Goal: Task Accomplishment & Management: Complete application form

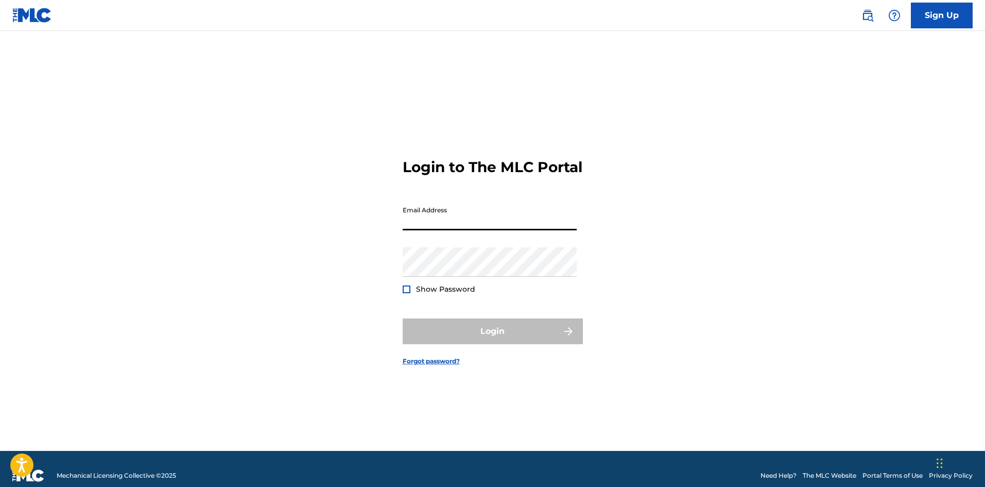
click at [492, 230] on input "Email Address" at bounding box center [490, 215] width 174 height 29
click at [467, 230] on input "Email Address" at bounding box center [490, 215] width 174 height 29
click at [424, 230] on input "Email Address" at bounding box center [490, 215] width 174 height 29
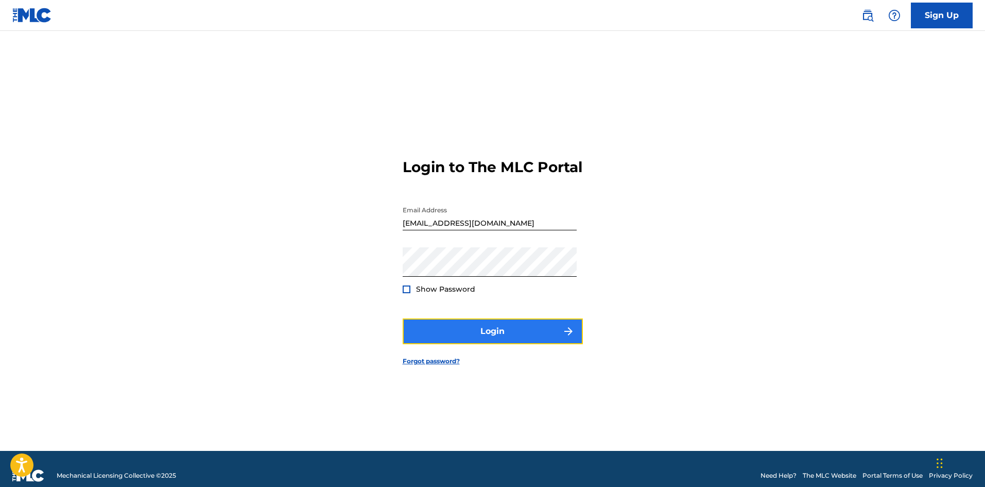
click at [497, 335] on button "Login" at bounding box center [493, 331] width 180 height 26
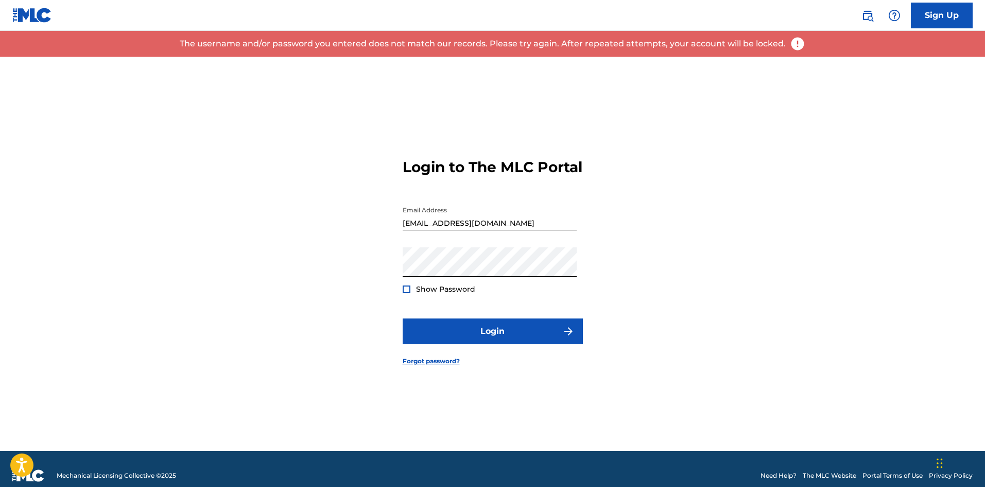
click at [511, 230] on input "michaelejohnsonmusic@gmail.com" at bounding box center [490, 215] width 174 height 29
click at [490, 290] on div "Password Show Password" at bounding box center [490, 270] width 174 height 46
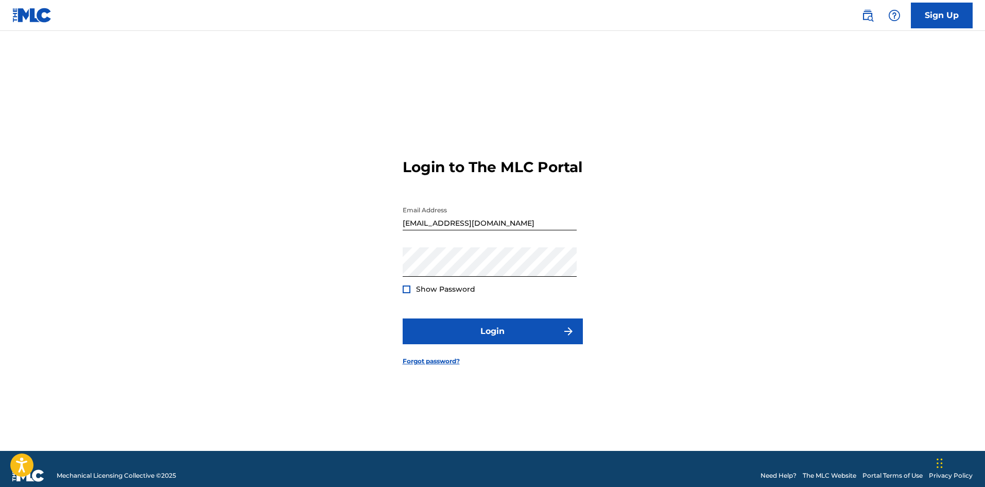
click at [405, 293] on div at bounding box center [407, 289] width 8 height 8
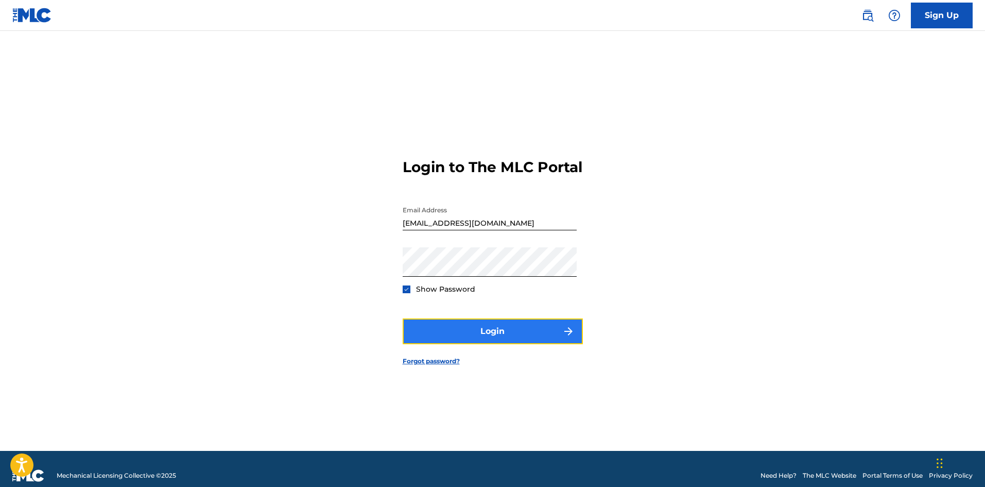
click at [488, 341] on button "Login" at bounding box center [493, 331] width 180 height 26
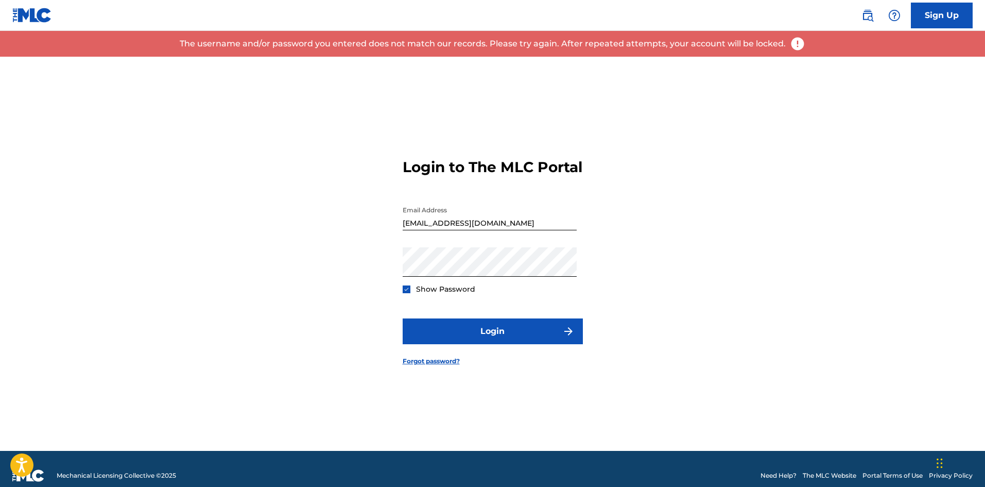
click at [508, 230] on input "mikeinwisco@gmail.com" at bounding box center [490, 215] width 174 height 29
type input "[EMAIL_ADDRESS][DOMAIN_NAME]"
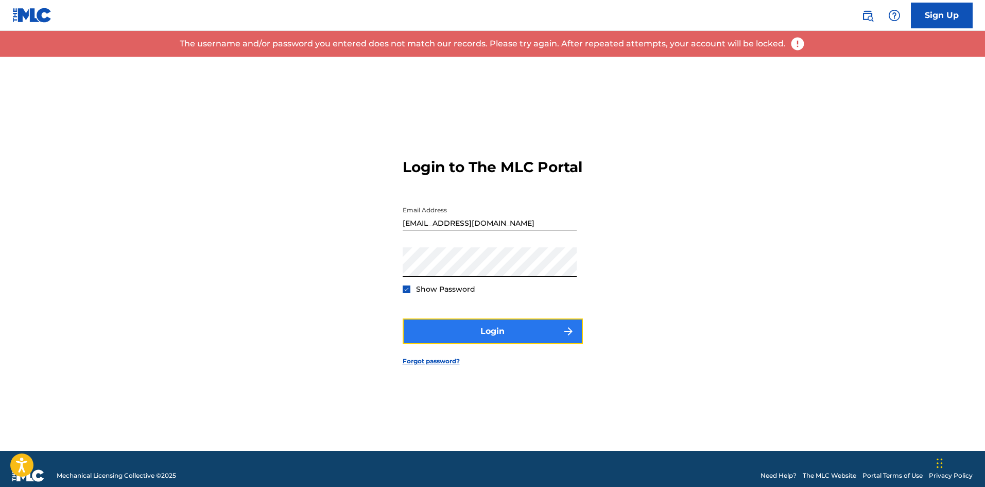
click at [484, 344] on button "Login" at bounding box center [493, 331] width 180 height 26
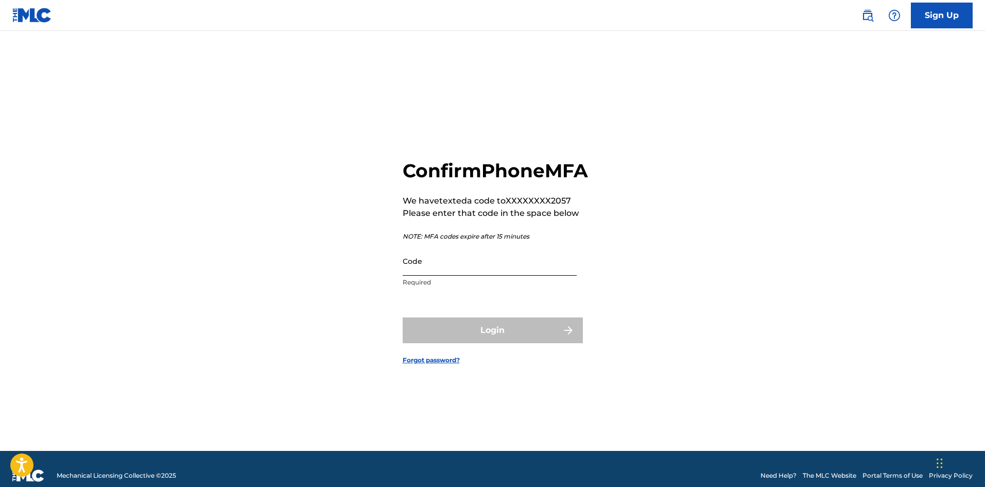
click at [482, 276] on input "Code" at bounding box center [490, 260] width 174 height 29
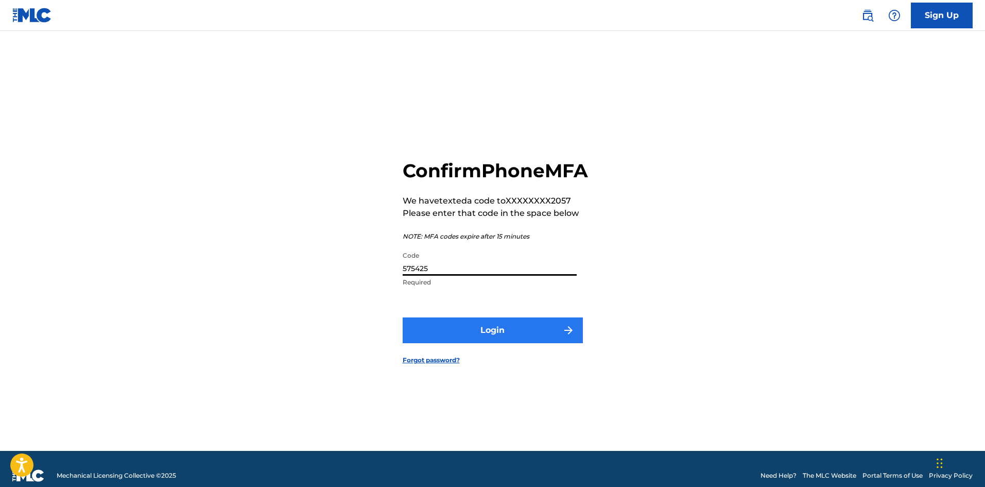
type input "575425"
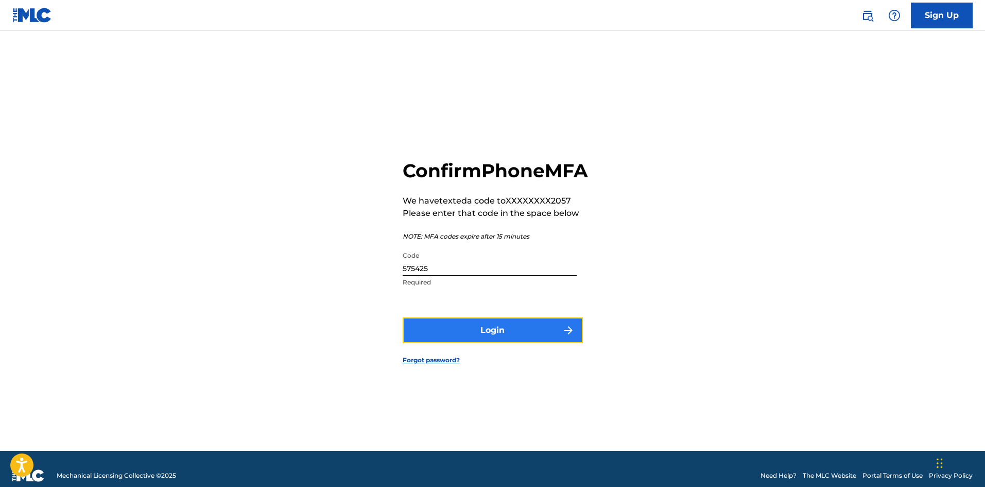
click at [515, 339] on button "Login" at bounding box center [493, 330] width 180 height 26
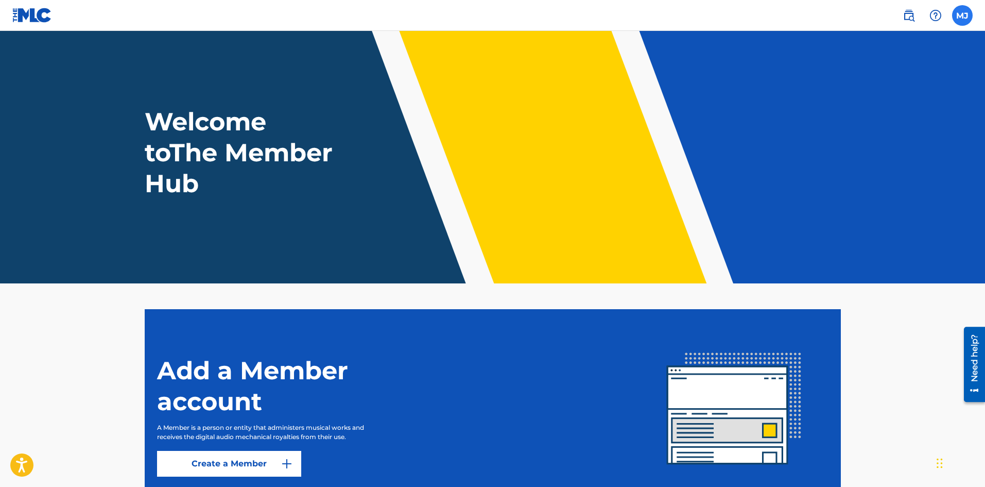
click at [964, 12] on label at bounding box center [962, 15] width 21 height 21
click at [963, 15] on input "MJ Michael Johnson mjinfargo@hotmail.com Notification Preferences Profile Log o…" at bounding box center [963, 15] width 0 height 0
click at [261, 463] on link "Create a Member" at bounding box center [229, 464] width 144 height 26
